Goal: Information Seeking & Learning: Learn about a topic

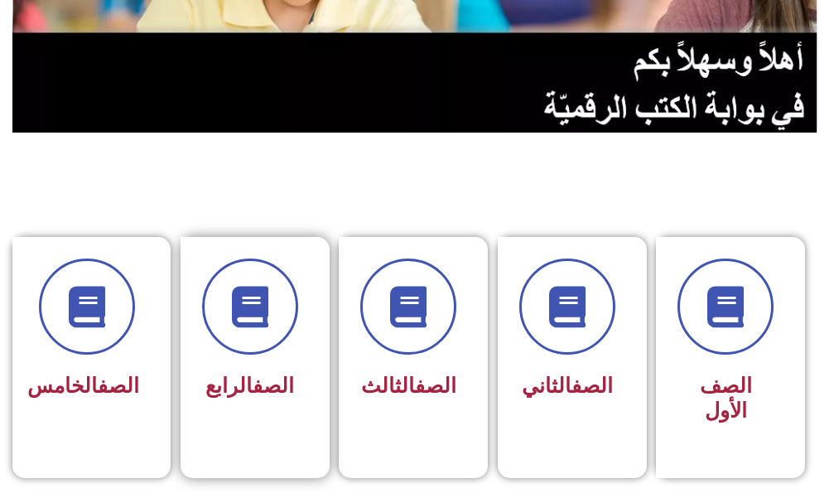
scroll to position [497, 0]
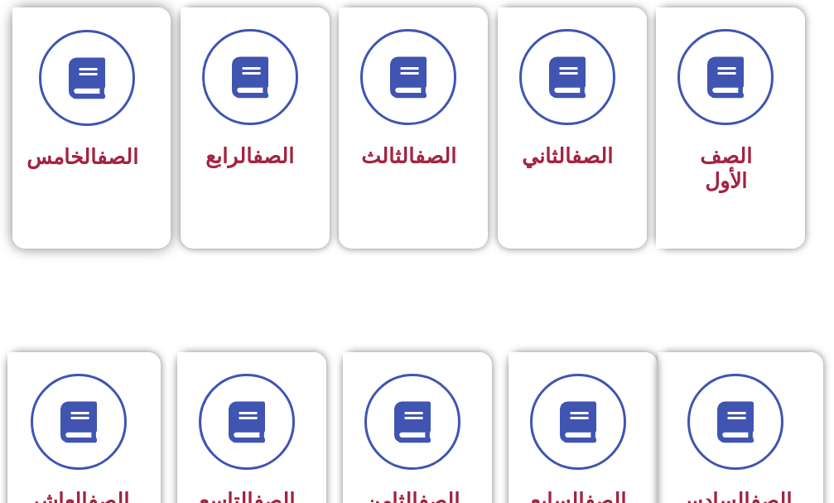
drag, startPoint x: 148, startPoint y: 168, endPoint x: 117, endPoint y: 190, distance: 38.1
click at [133, 173] on div "الصف الخامس" at bounding box center [86, 116] width 148 height 218
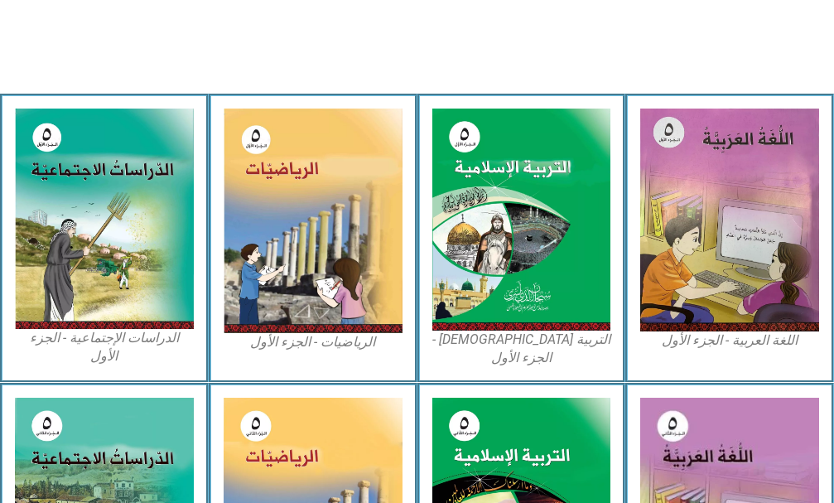
scroll to position [497, 0]
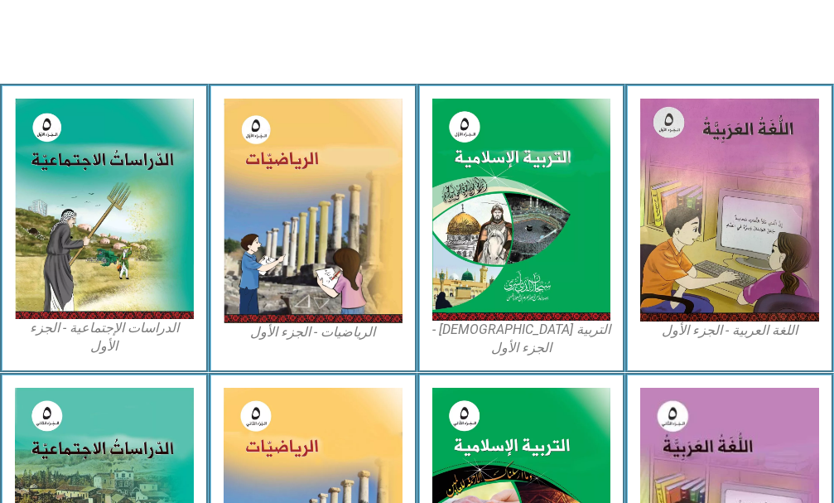
click at [111, 210] on img at bounding box center [104, 209] width 179 height 220
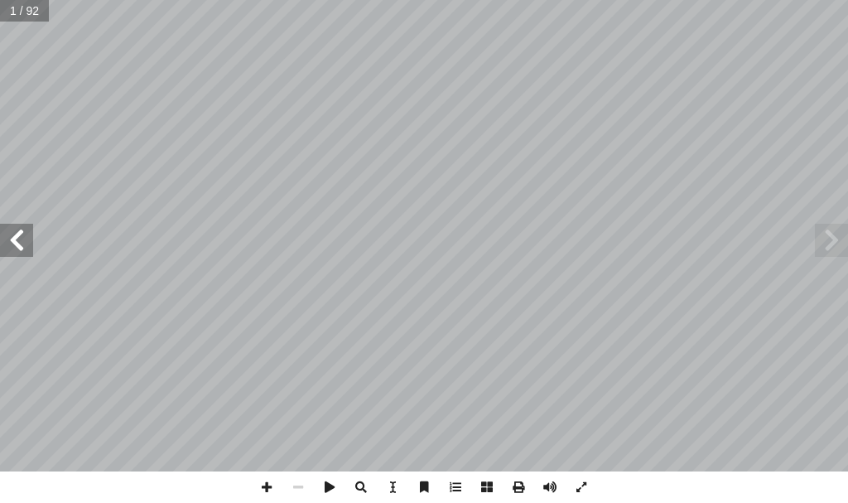
click at [825, 246] on span at bounding box center [831, 240] width 33 height 33
click at [826, 242] on span at bounding box center [831, 240] width 33 height 33
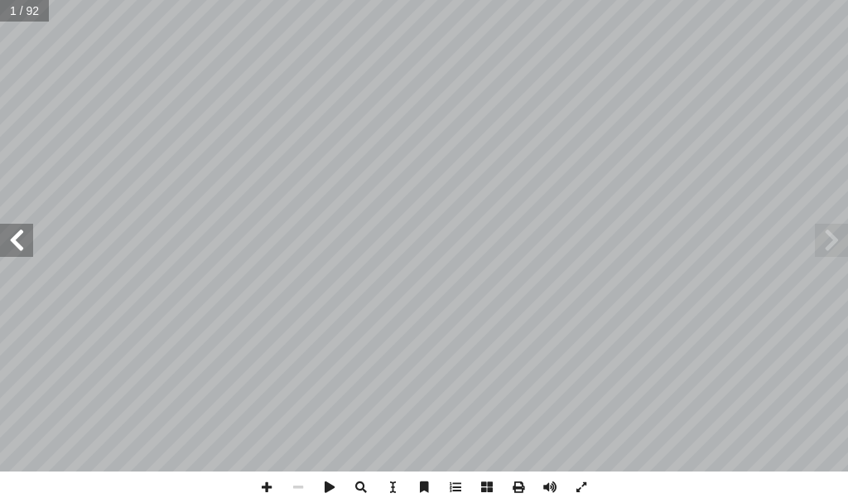
click at [828, 239] on span at bounding box center [831, 240] width 33 height 33
drag, startPoint x: 828, startPoint y: 239, endPoint x: 833, endPoint y: 230, distance: 10.1
click at [833, 231] on span at bounding box center [831, 240] width 33 height 33
click at [833, 230] on span at bounding box center [831, 240] width 33 height 33
click at [26, 244] on span at bounding box center [16, 240] width 33 height 33
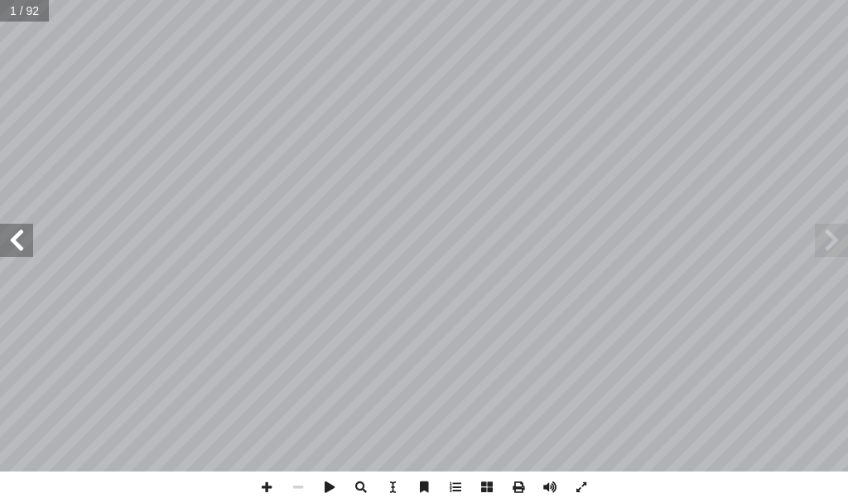
click at [26, 244] on span at bounding box center [16, 240] width 33 height 33
click at [25, 243] on span at bounding box center [16, 240] width 33 height 33
click at [25, 242] on span at bounding box center [16, 240] width 33 height 33
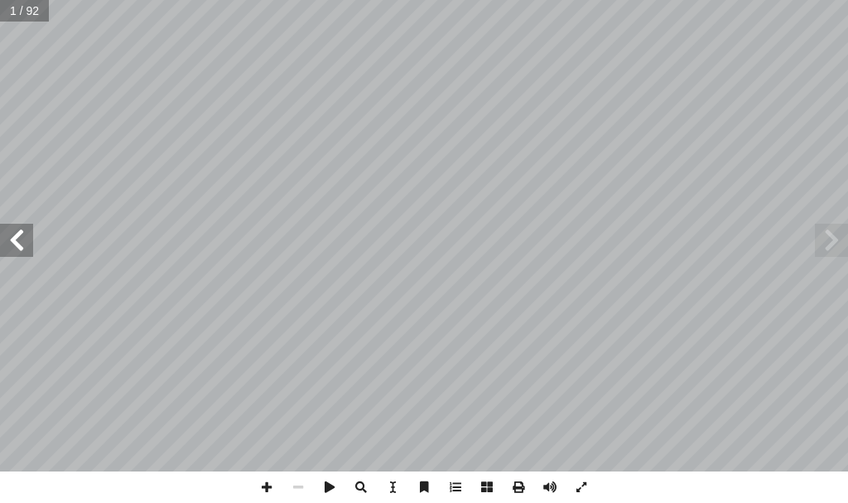
click at [25, 242] on span at bounding box center [16, 240] width 33 height 33
click at [23, 240] on span at bounding box center [16, 240] width 33 height 33
click at [17, 231] on span at bounding box center [16, 240] width 33 height 33
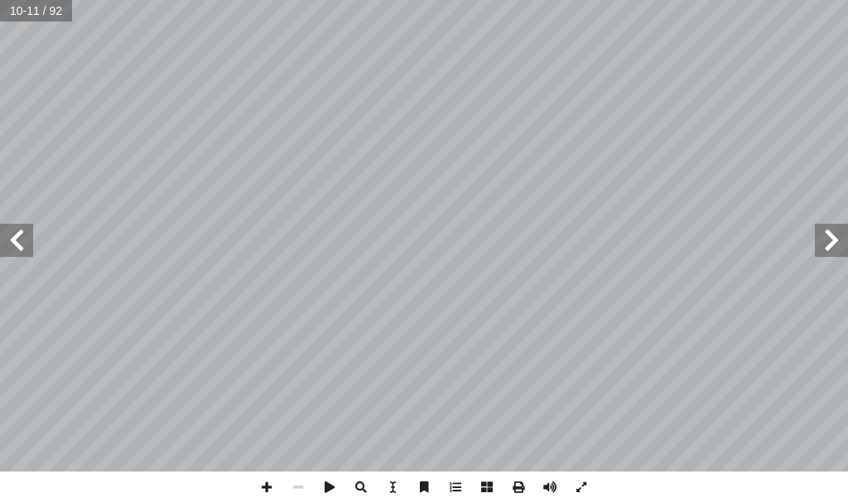
click at [17, 230] on span at bounding box center [16, 240] width 33 height 33
click at [12, 228] on span at bounding box center [16, 240] width 33 height 33
click at [7, 222] on div "٦ تي تليهم�: ّ سئلة ال أ عن ال� ُ نجيب ّ م ُ ، ث ُ ج ِ ت ْ ن َ ت ْ س َ ن َ الشك…" at bounding box center [424, 235] width 848 height 471
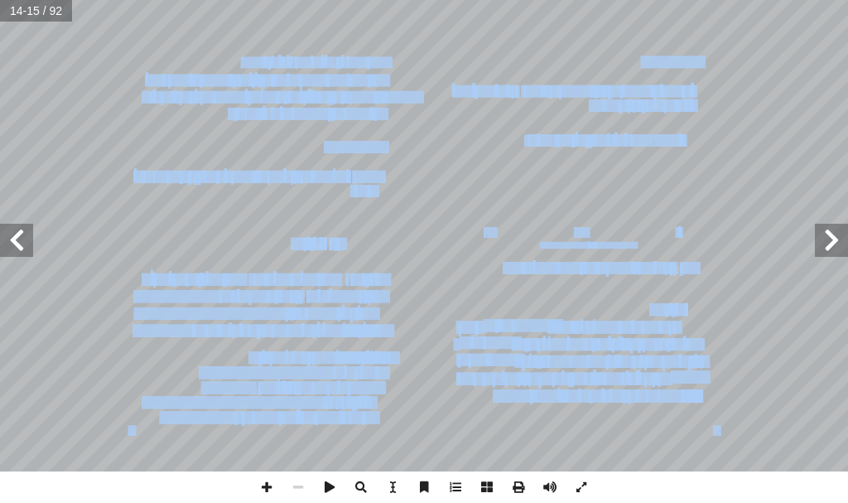
click at [10, 251] on span at bounding box center [16, 240] width 33 height 33
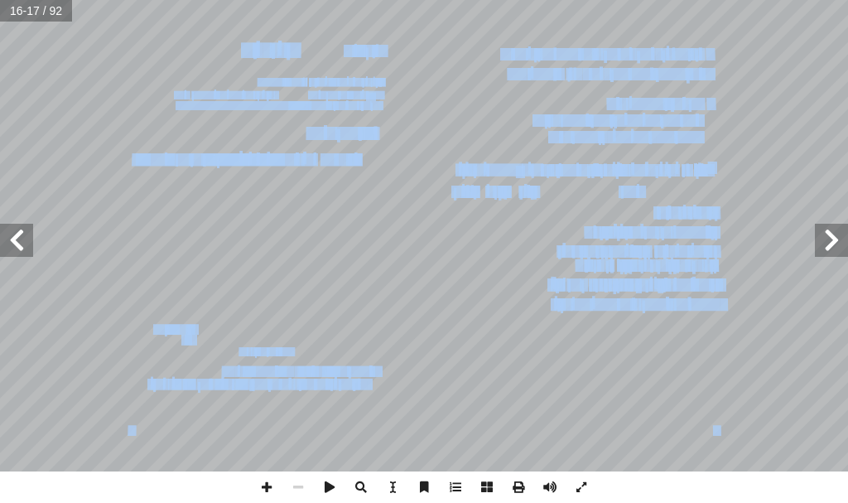
click at [23, 235] on span at bounding box center [16, 240] width 33 height 33
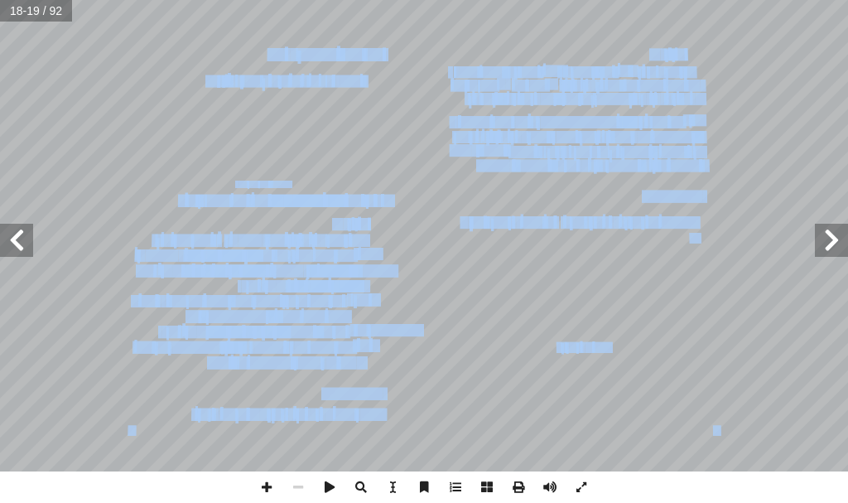
click at [18, 234] on span at bounding box center [16, 240] width 33 height 33
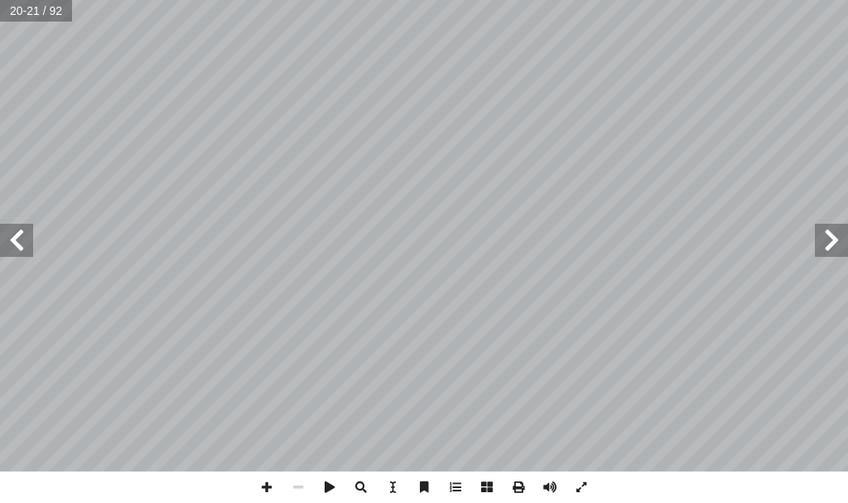
click at [7, 239] on span at bounding box center [16, 240] width 33 height 33
click at [4, 234] on span at bounding box center [16, 240] width 33 height 33
click at [5, 234] on span at bounding box center [16, 240] width 33 height 33
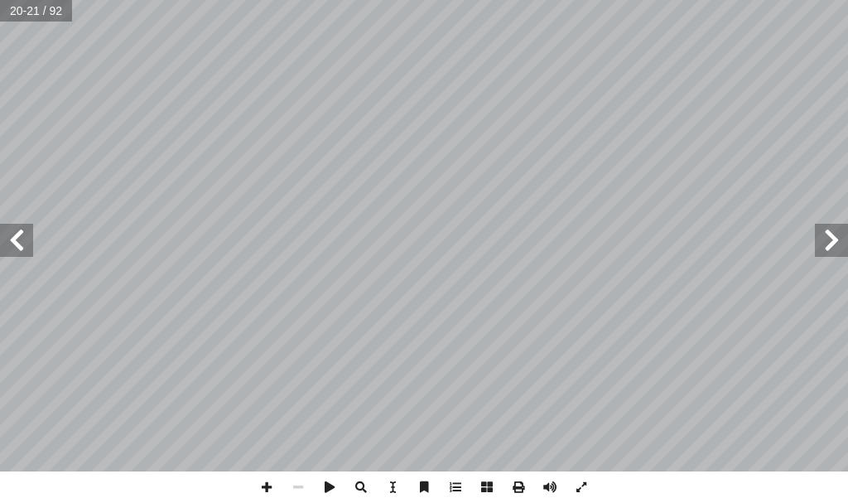
click at [7, 230] on span at bounding box center [16, 240] width 33 height 33
click at [0, 248] on span at bounding box center [16, 240] width 33 height 33
click at [3, 245] on span at bounding box center [16, 240] width 33 height 33
click at [0, 247] on span at bounding box center [16, 240] width 33 height 33
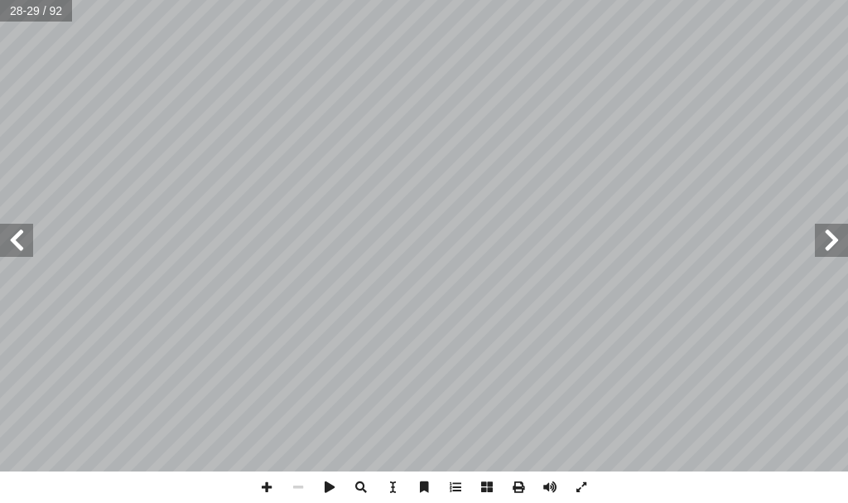
click at [0, 245] on span at bounding box center [16, 240] width 33 height 33
drag, startPoint x: 0, startPoint y: 243, endPoint x: 0, endPoint y: 254, distance: 10.8
click at [8, 253] on span at bounding box center [16, 240] width 33 height 33
click at [847, 240] on span at bounding box center [831, 240] width 33 height 33
click at [835, 243] on span at bounding box center [831, 240] width 33 height 33
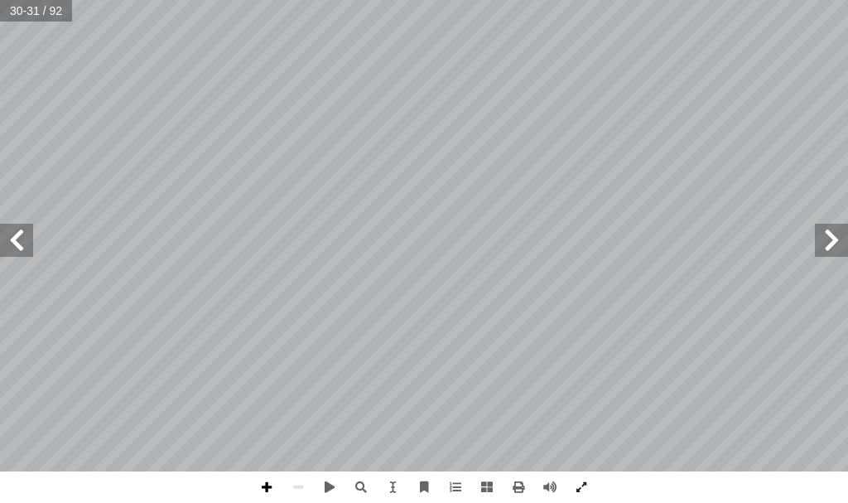
click at [277, 485] on span at bounding box center [266, 486] width 31 height 31
click at [10, 226] on span at bounding box center [16, 240] width 33 height 33
click at [830, 235] on span at bounding box center [831, 240] width 33 height 33
click at [263, 482] on span at bounding box center [266, 486] width 31 height 31
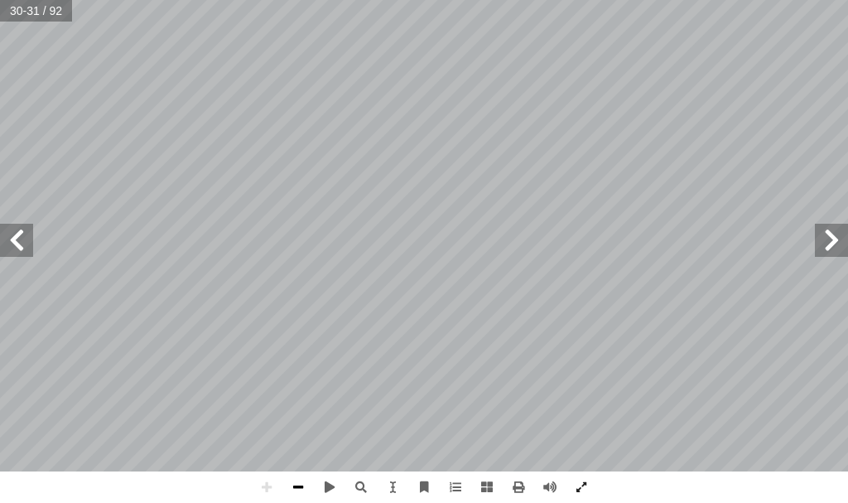
click at [285, 478] on span at bounding box center [298, 486] width 31 height 31
click at [263, 484] on span at bounding box center [266, 486] width 31 height 31
click at [21, 236] on span at bounding box center [16, 240] width 33 height 33
click at [273, 112] on html "الصفحة الرئيسية الصف الأول الصف الثاني الصف الثالث الصف الرابع الصف الخامس الصف…" at bounding box center [424, 56] width 848 height 112
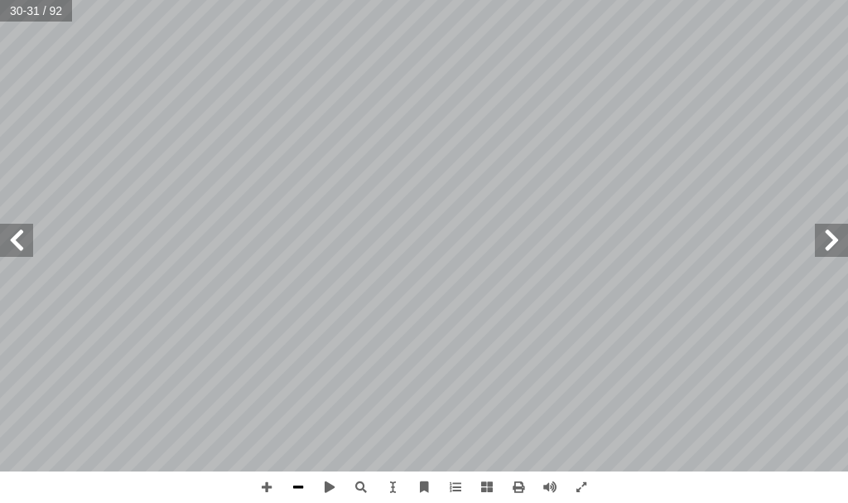
click at [301, 481] on span at bounding box center [298, 486] width 31 height 31
click at [264, 480] on span at bounding box center [266, 486] width 31 height 31
click at [298, 485] on span at bounding box center [298, 486] width 31 height 31
click at [267, 476] on span at bounding box center [266, 486] width 31 height 31
click at [46, 112] on html "الصفحة الرئيسية الصف الأول الصف الثاني الصف الثالث الصف الرابع الصف الخامس الصف…" at bounding box center [424, 56] width 848 height 112
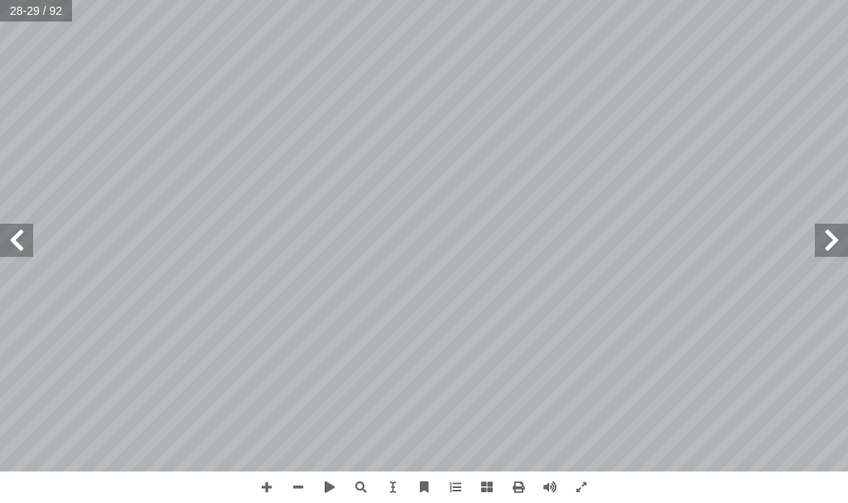
click at [838, 249] on span at bounding box center [831, 240] width 33 height 33
drag, startPoint x: 302, startPoint y: 490, endPoint x: 278, endPoint y: 484, distance: 25.7
click at [300, 490] on span at bounding box center [298, 486] width 31 height 31
click at [18, 245] on span at bounding box center [16, 240] width 33 height 33
click at [14, 236] on span at bounding box center [16, 240] width 33 height 33
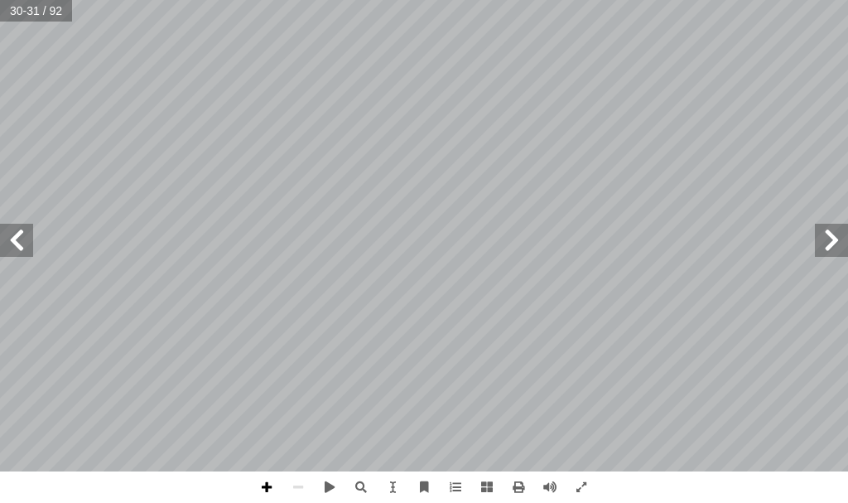
click at [263, 485] on span at bounding box center [266, 486] width 31 height 31
click at [2, 224] on span at bounding box center [16, 240] width 33 height 33
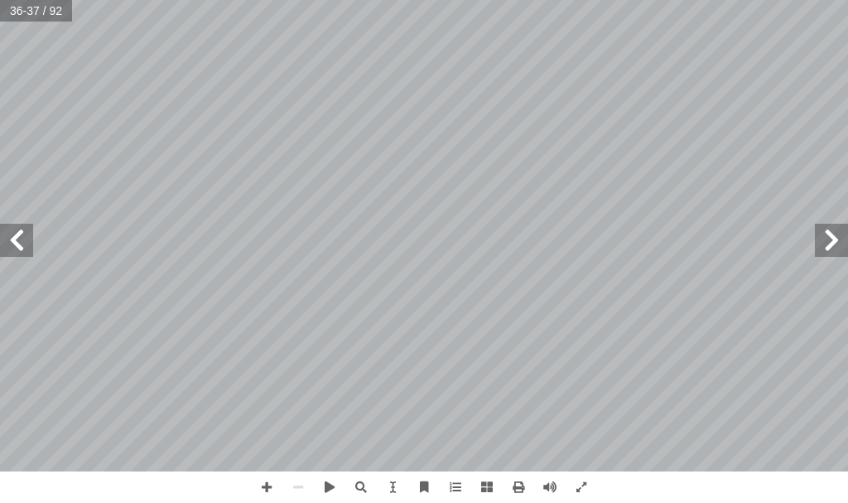
click at [23, 233] on span at bounding box center [16, 240] width 33 height 33
click at [23, 234] on span at bounding box center [16, 240] width 33 height 33
click at [18, 239] on span at bounding box center [16, 240] width 33 height 33
click at [31, 243] on span at bounding box center [16, 240] width 33 height 33
click at [24, 241] on span at bounding box center [16, 240] width 33 height 33
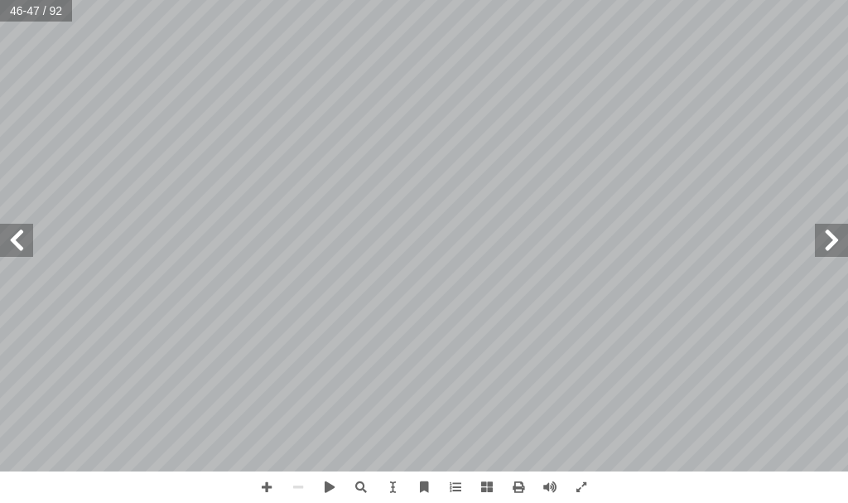
click at [13, 238] on span at bounding box center [16, 240] width 33 height 33
